Goal: Find specific page/section: Find specific page/section

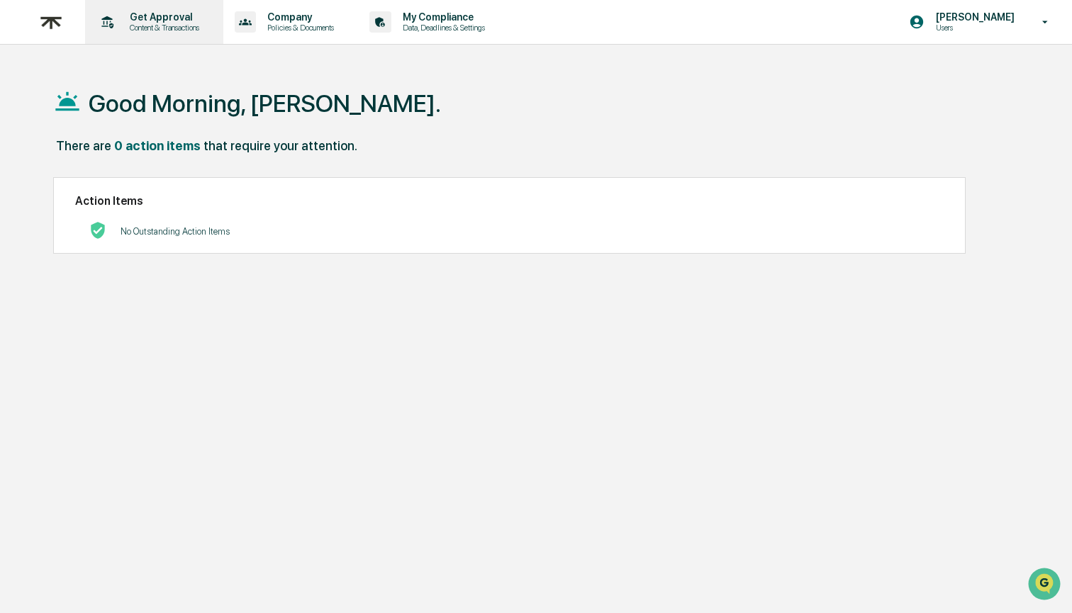
click at [166, 30] on p "Content & Transactions" at bounding box center [162, 28] width 88 height 10
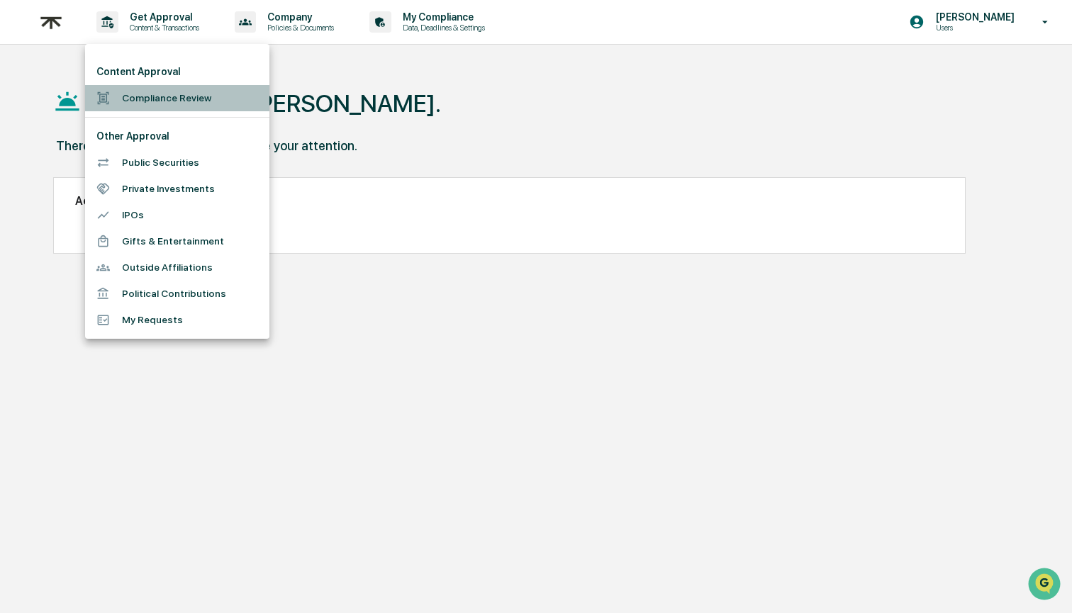
click at [184, 105] on li "Compliance Review" at bounding box center [177, 98] width 184 height 26
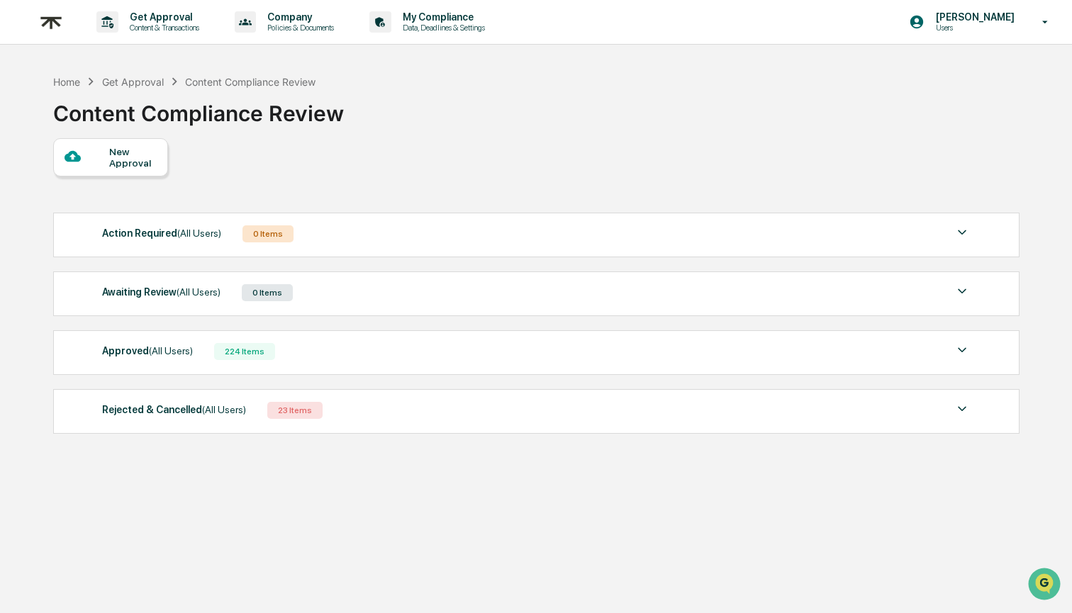
click at [510, 357] on div "Approved (All Users) 224 Items" at bounding box center [536, 352] width 868 height 20
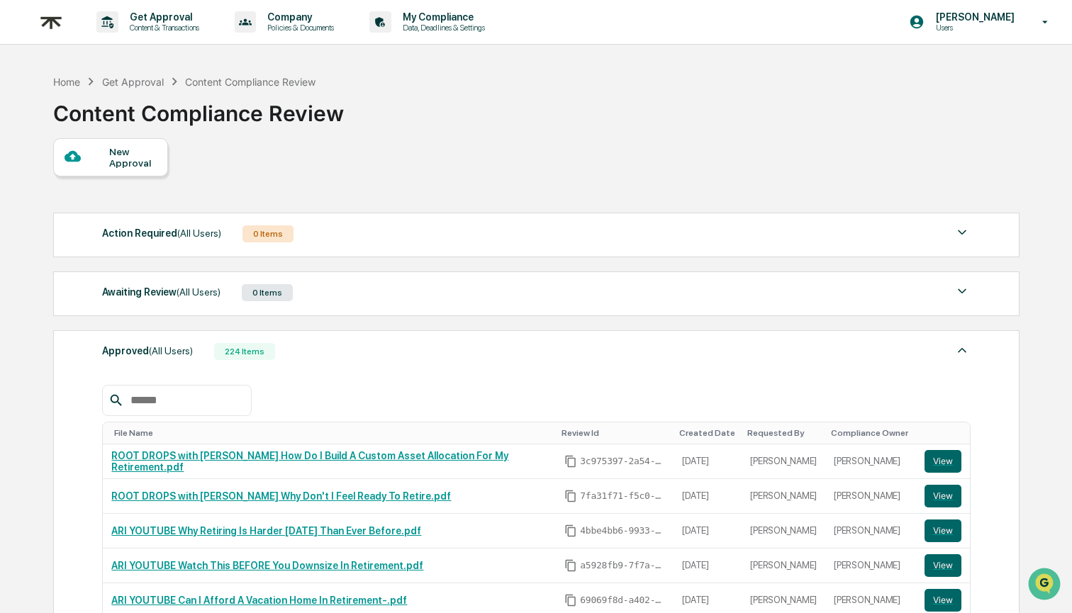
click at [225, 396] on input "text" at bounding box center [185, 400] width 120 height 18
paste input "**********"
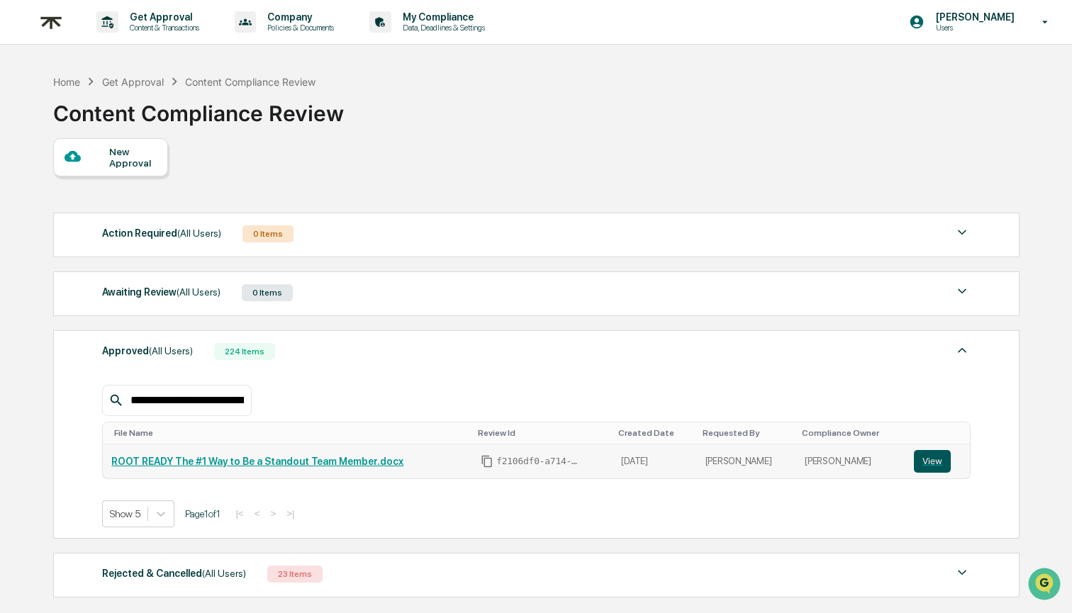
type input "**********"
click at [940, 458] on button "View" at bounding box center [932, 461] width 37 height 23
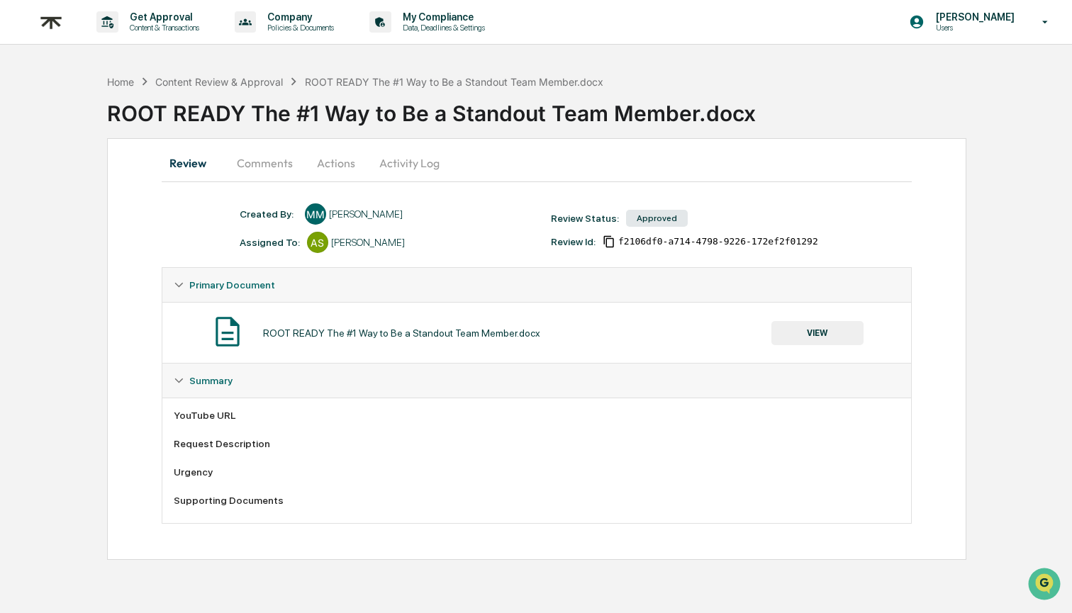
click at [832, 326] on button "VIEW" at bounding box center [817, 333] width 92 height 24
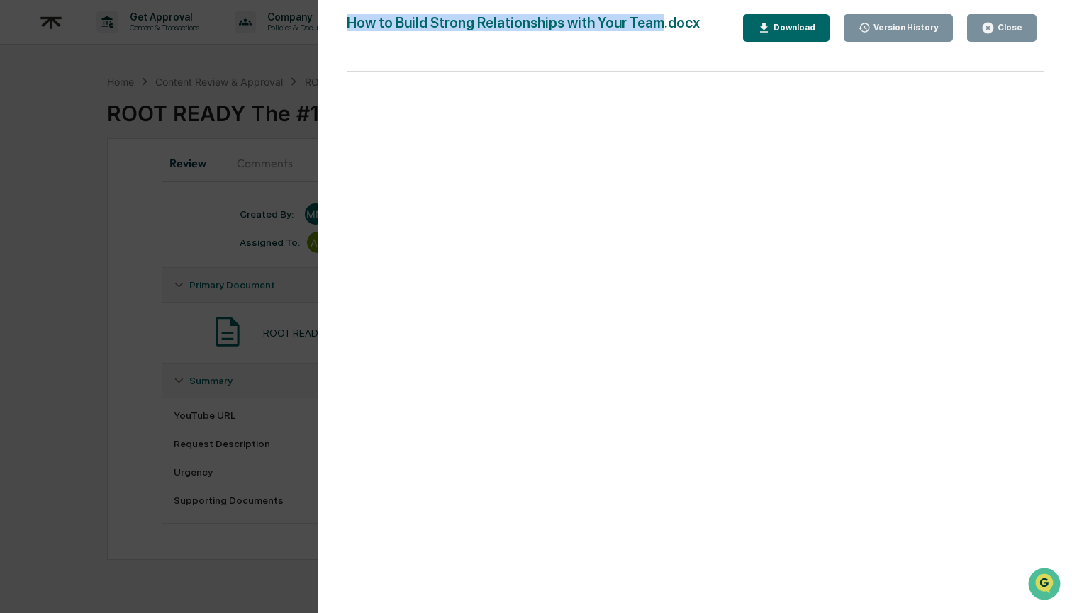
drag, startPoint x: 653, startPoint y: 22, endPoint x: 314, endPoint y: 19, distance: 338.8
click at [313, 19] on div "Version History 08/06/2025, 08:08 PM Makayla Morman How to Build Strong Relatio…" at bounding box center [536, 306] width 1072 height 613
copy div "Version History 08/06/2025, 08:08 PM Makayla Morman How to Build Strong Relatio…"
click at [994, 25] on icon "button" at bounding box center [987, 27] width 13 height 13
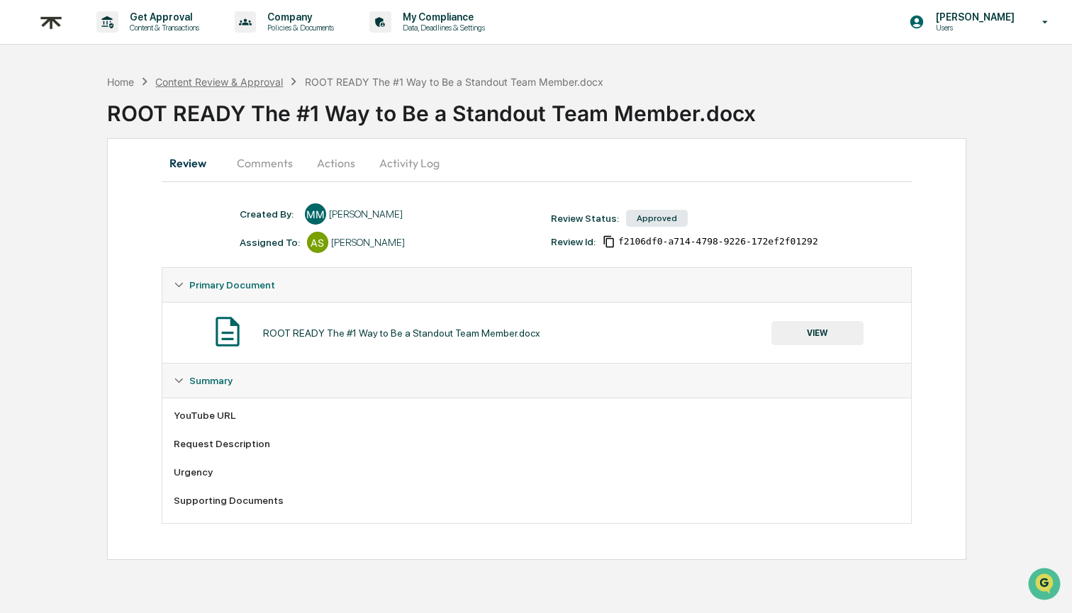
click at [230, 82] on div "Content Review & Approval" at bounding box center [219, 82] width 128 height 12
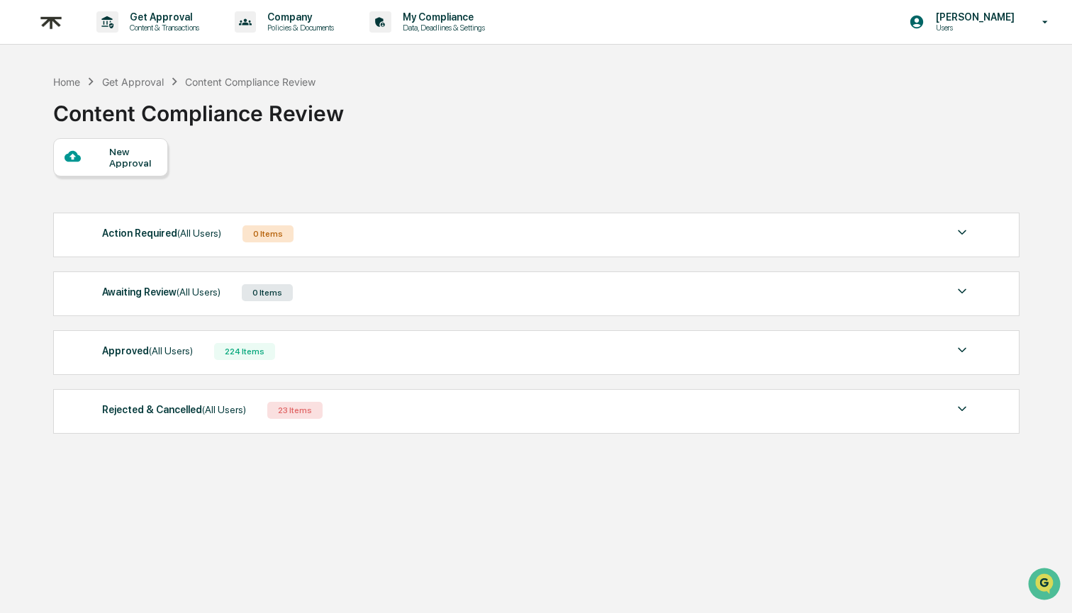
click at [386, 296] on div "Awaiting Review (All Users) 0 Items" at bounding box center [536, 293] width 868 height 20
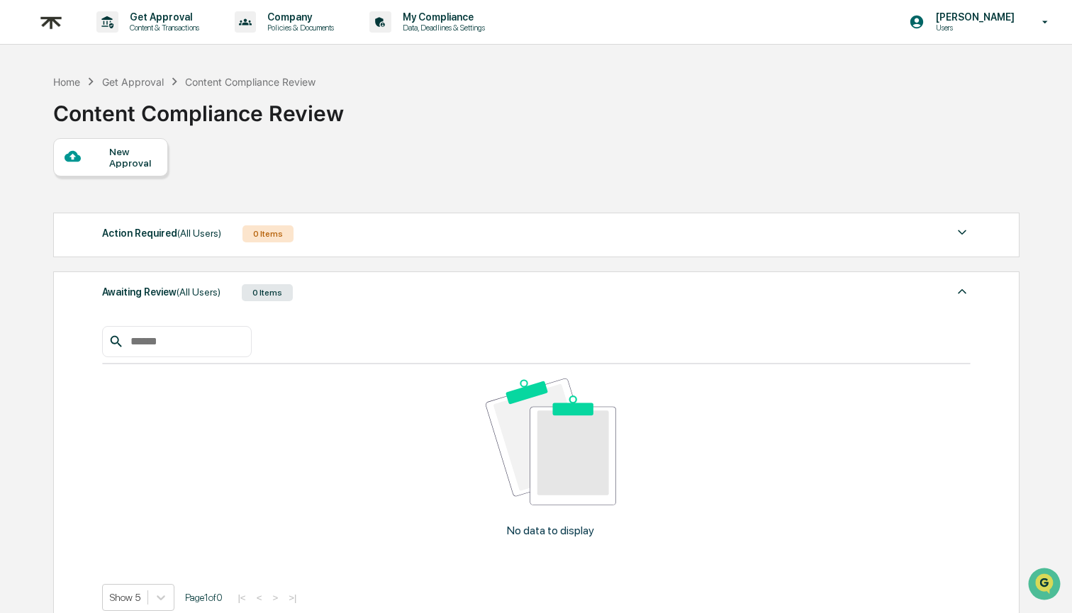
click at [386, 296] on div "Awaiting Review (All Users) 0 Items" at bounding box center [536, 293] width 868 height 20
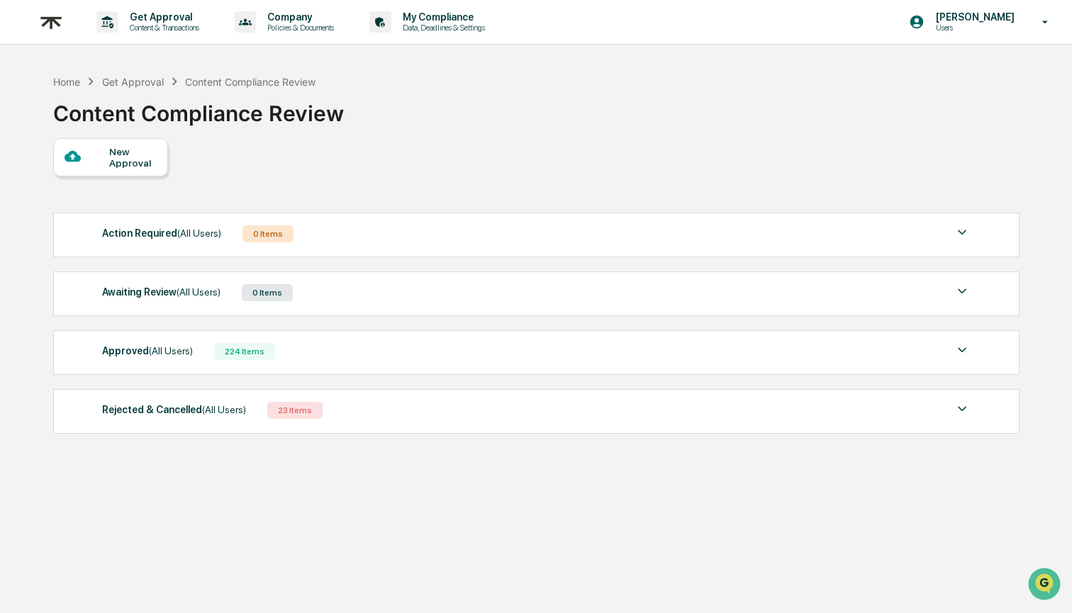
click at [347, 362] on div "Approved (All Users) 224 Items File Name Review Id Created Date Requested By Co…" at bounding box center [536, 352] width 966 height 45
click at [325, 359] on div "Approved (All Users) 224 Items" at bounding box center [536, 352] width 868 height 20
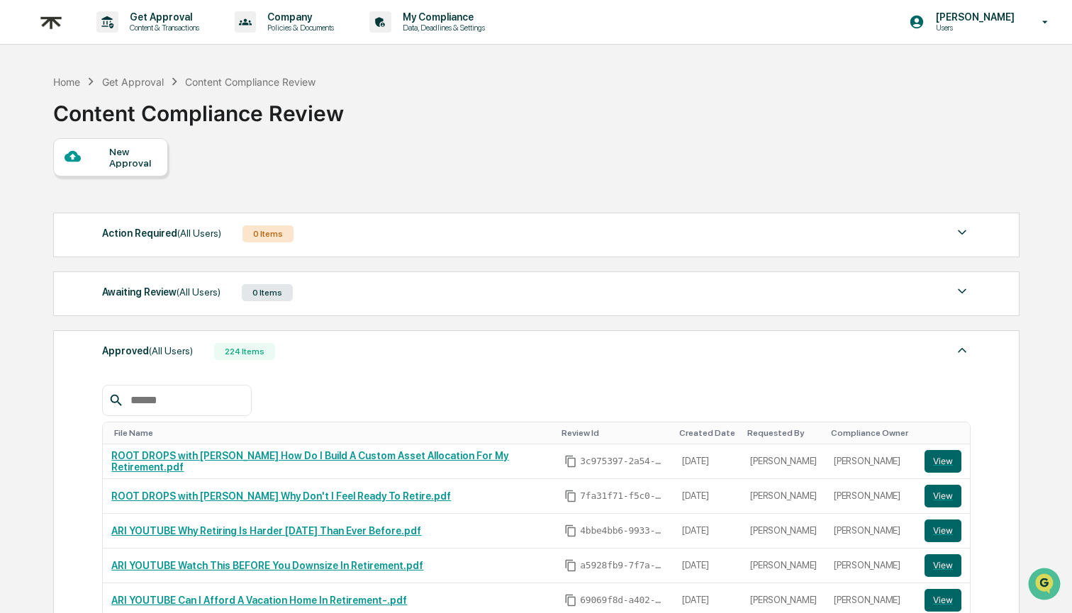
click at [195, 396] on input "text" at bounding box center [185, 400] width 120 height 18
paste input "**********"
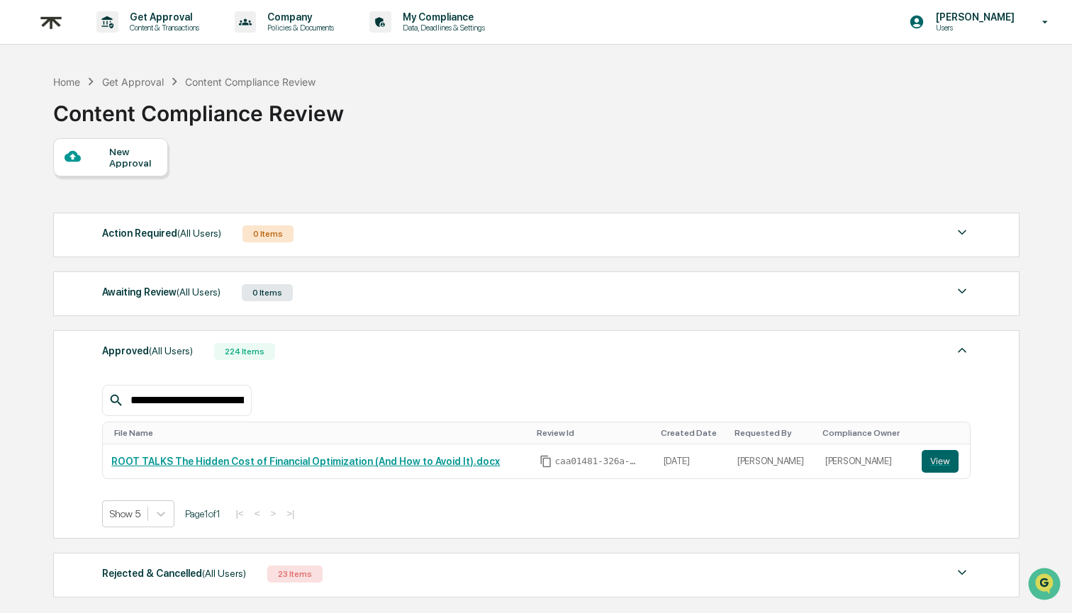
type input "**********"
click at [941, 461] on button "View" at bounding box center [939, 461] width 37 height 23
